Goal: Use online tool/utility: Utilize a website feature to perform a specific function

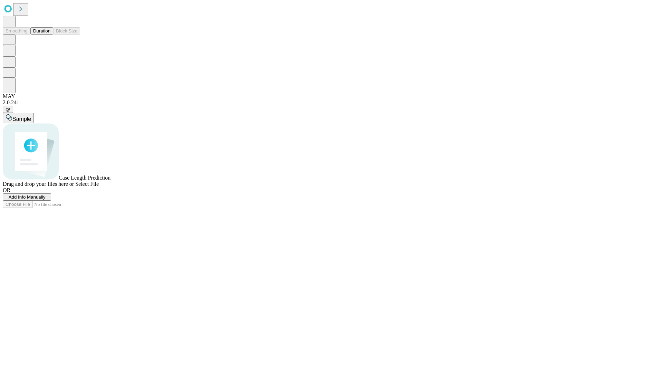
click at [50, 35] on button "Duration" at bounding box center [41, 30] width 23 height 7
click at [46, 200] on span "Add Info Manually" at bounding box center [27, 197] width 37 height 5
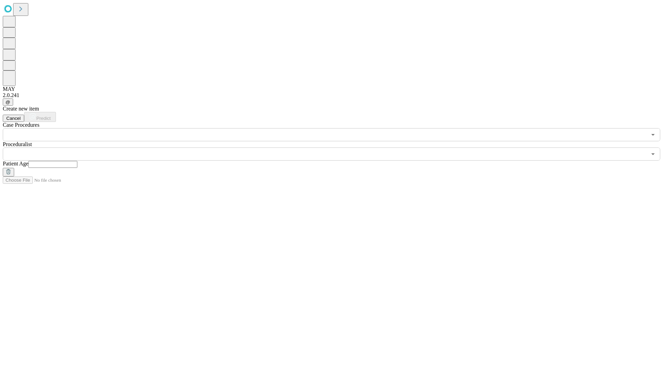
click at [77, 161] on input "text" at bounding box center [52, 164] width 49 height 7
type input "*"
click at [337, 148] on input "text" at bounding box center [325, 154] width 644 height 13
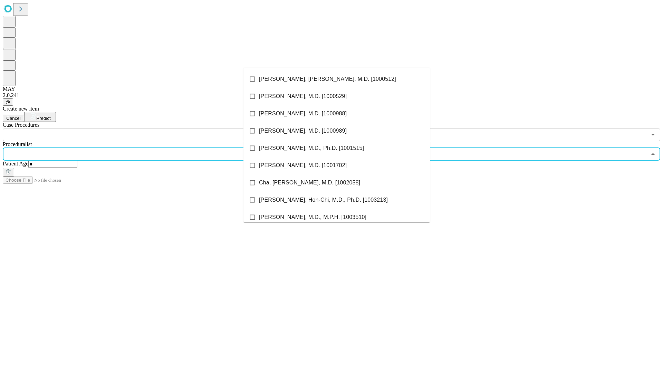
click at [337, 79] on li "[PERSON_NAME], [PERSON_NAME], M.D. [1000512]" at bounding box center [337, 78] width 187 height 17
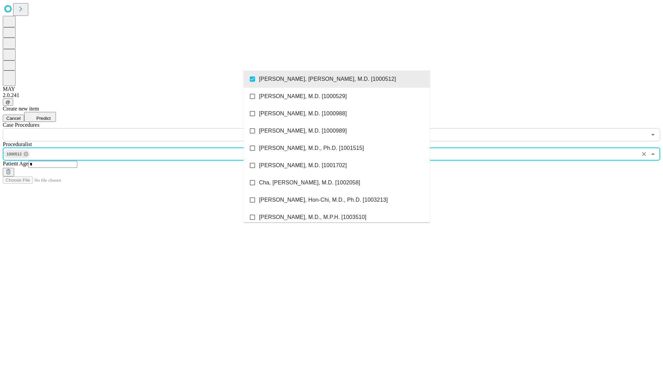
click at [145, 128] on input "text" at bounding box center [325, 134] width 644 height 13
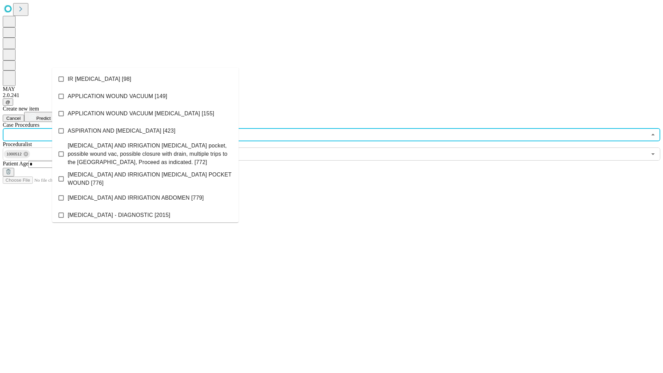
click at [145, 79] on li "IR [MEDICAL_DATA] [98]" at bounding box center [145, 78] width 187 height 17
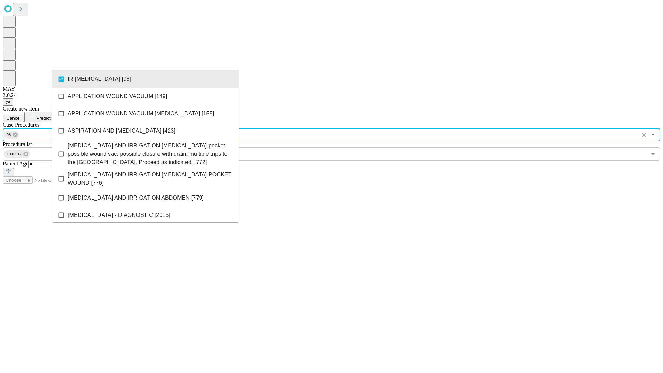
click at [50, 116] on span "Predict" at bounding box center [43, 118] width 14 height 5
